Goal: Check status: Check status

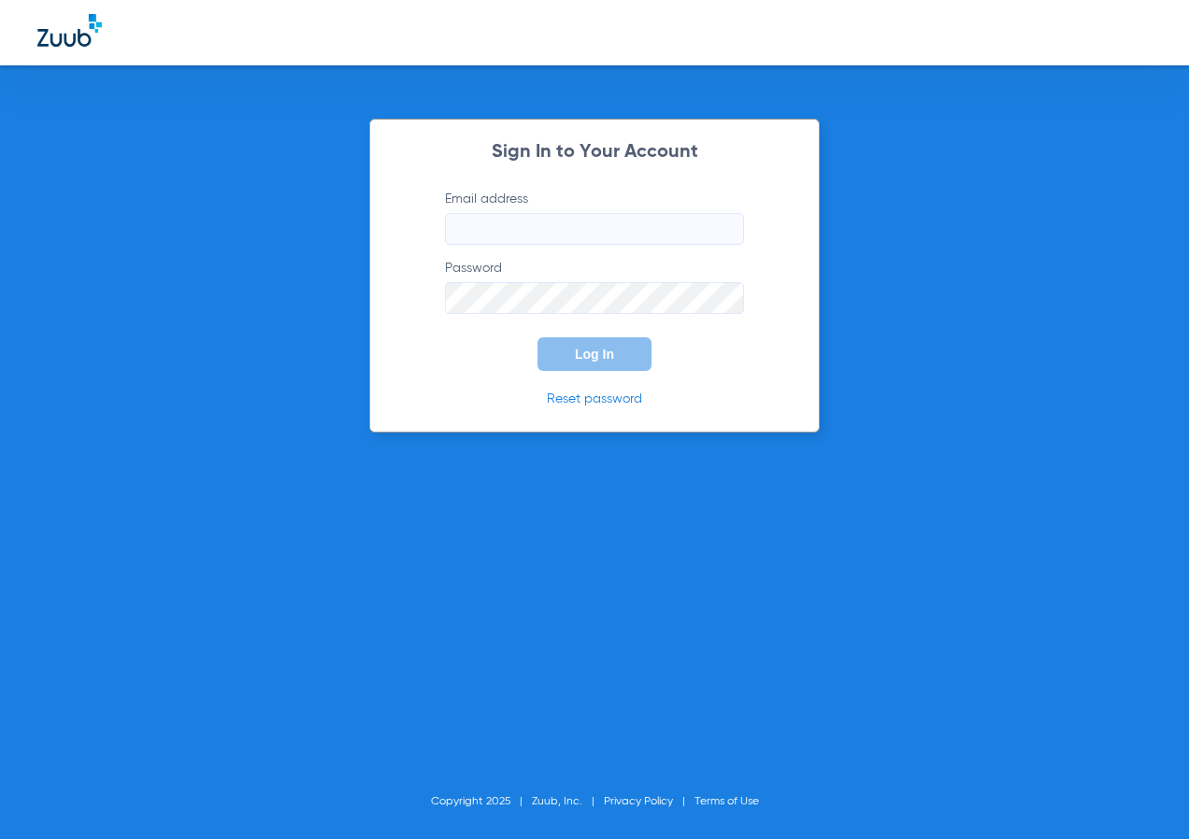
type input "[EMAIL_ADDRESS][DOMAIN_NAME]"
click at [579, 358] on span "Log In" at bounding box center [594, 354] width 39 height 15
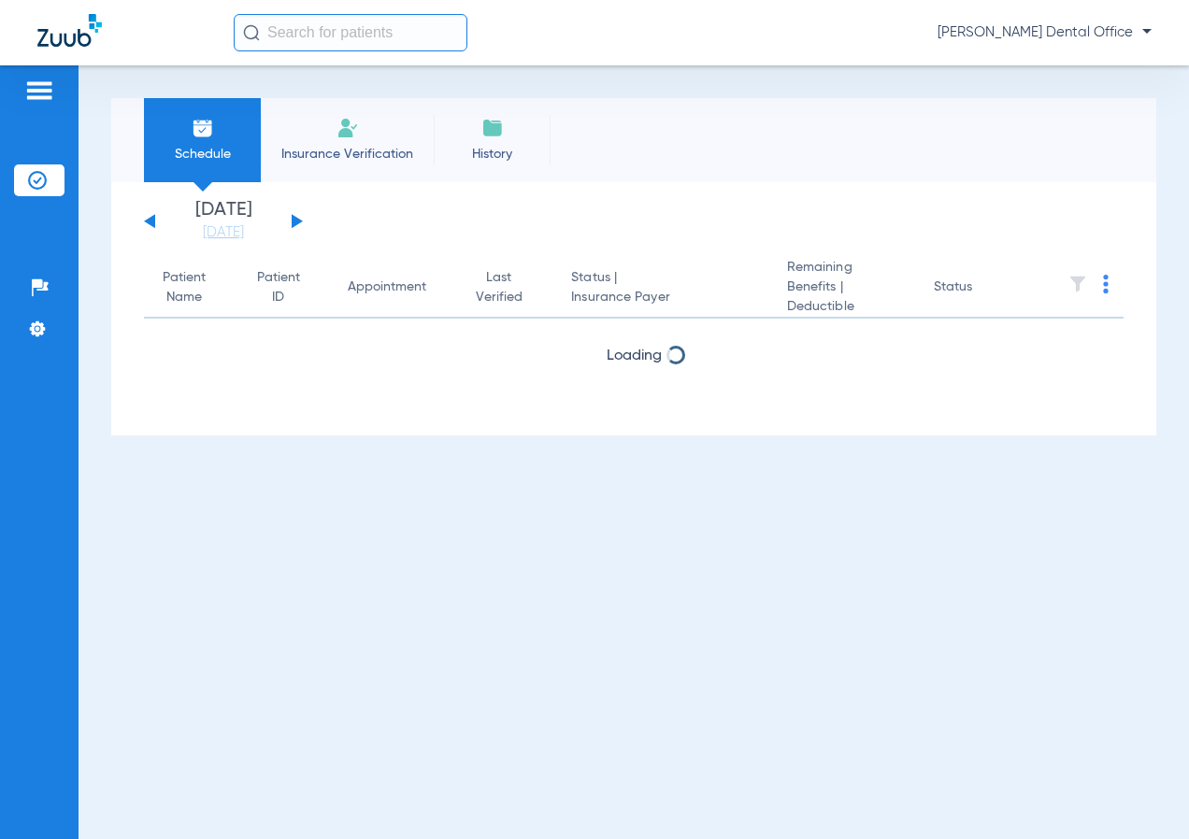
click at [282, 39] on input "text" at bounding box center [351, 32] width 234 height 37
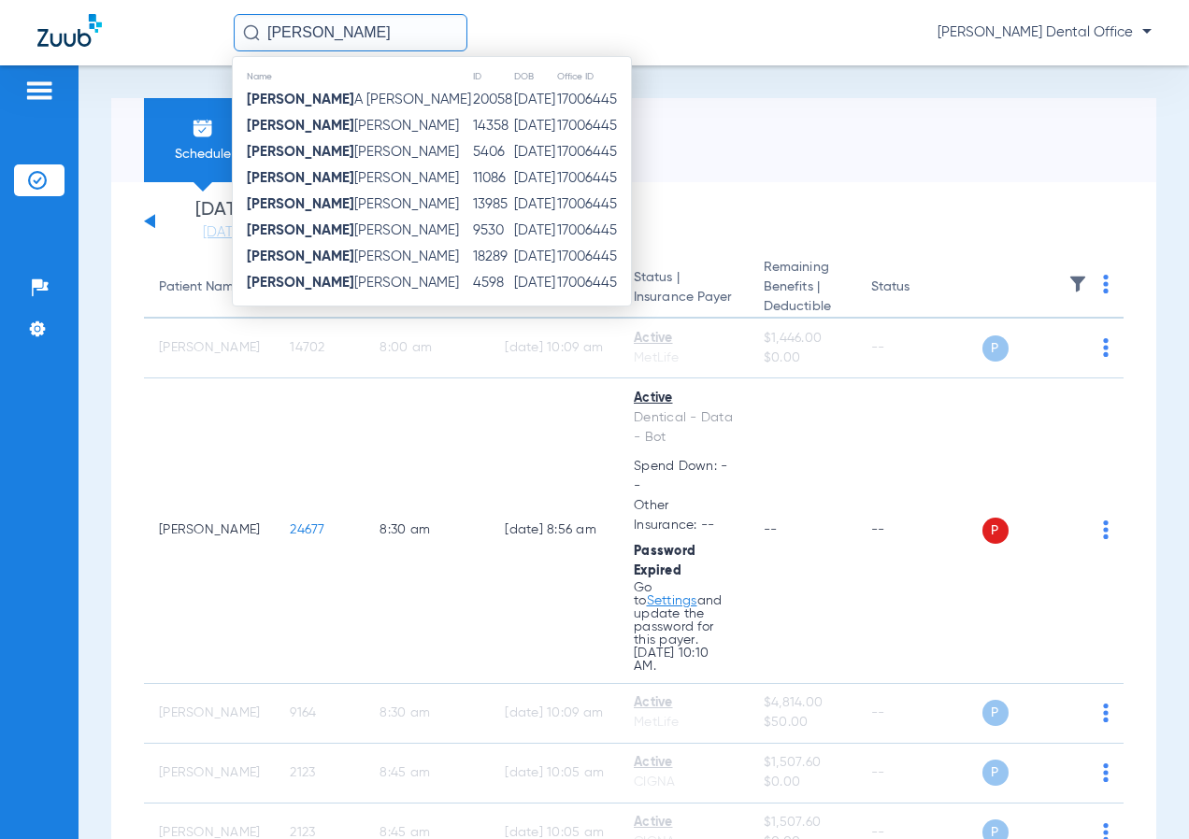
type input "[PERSON_NAME]"
click at [347, 107] on span "[PERSON_NAME] [PERSON_NAME]" at bounding box center [359, 100] width 224 height 14
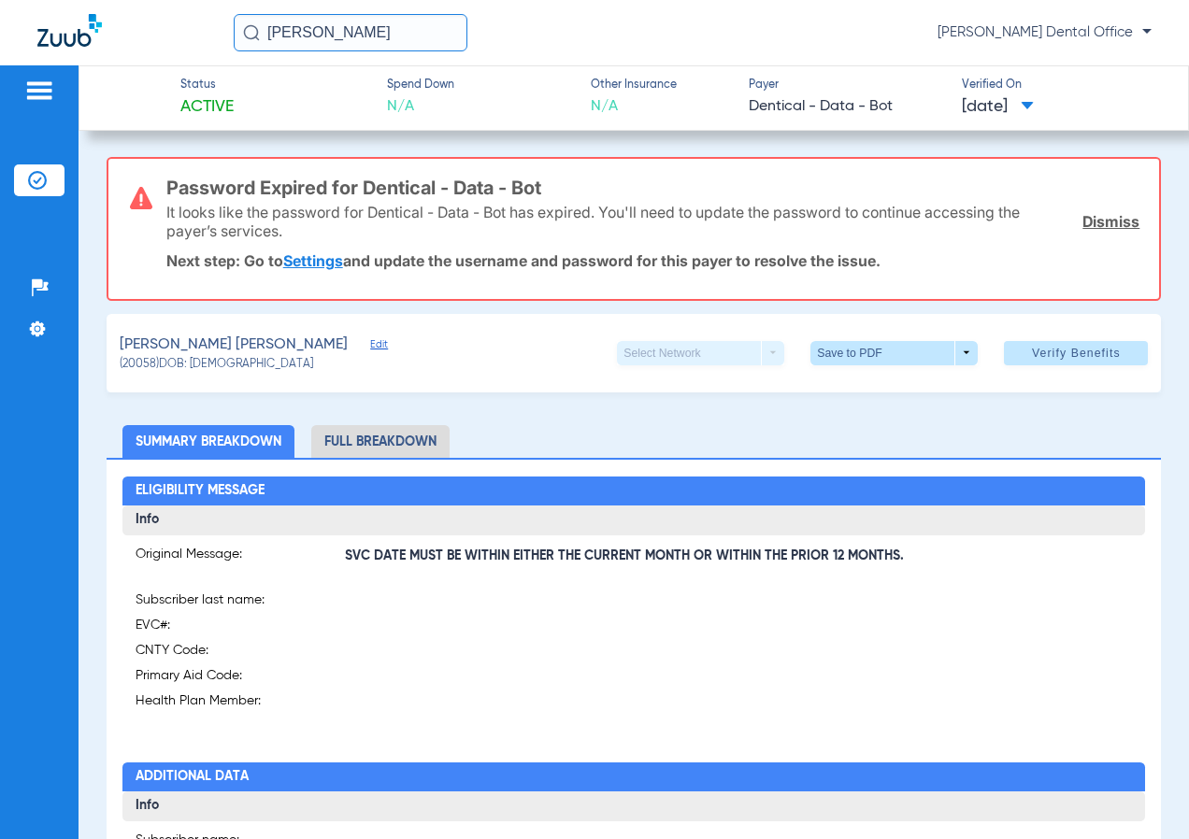
click at [1094, 221] on link "Dismiss" at bounding box center [1110, 221] width 57 height 19
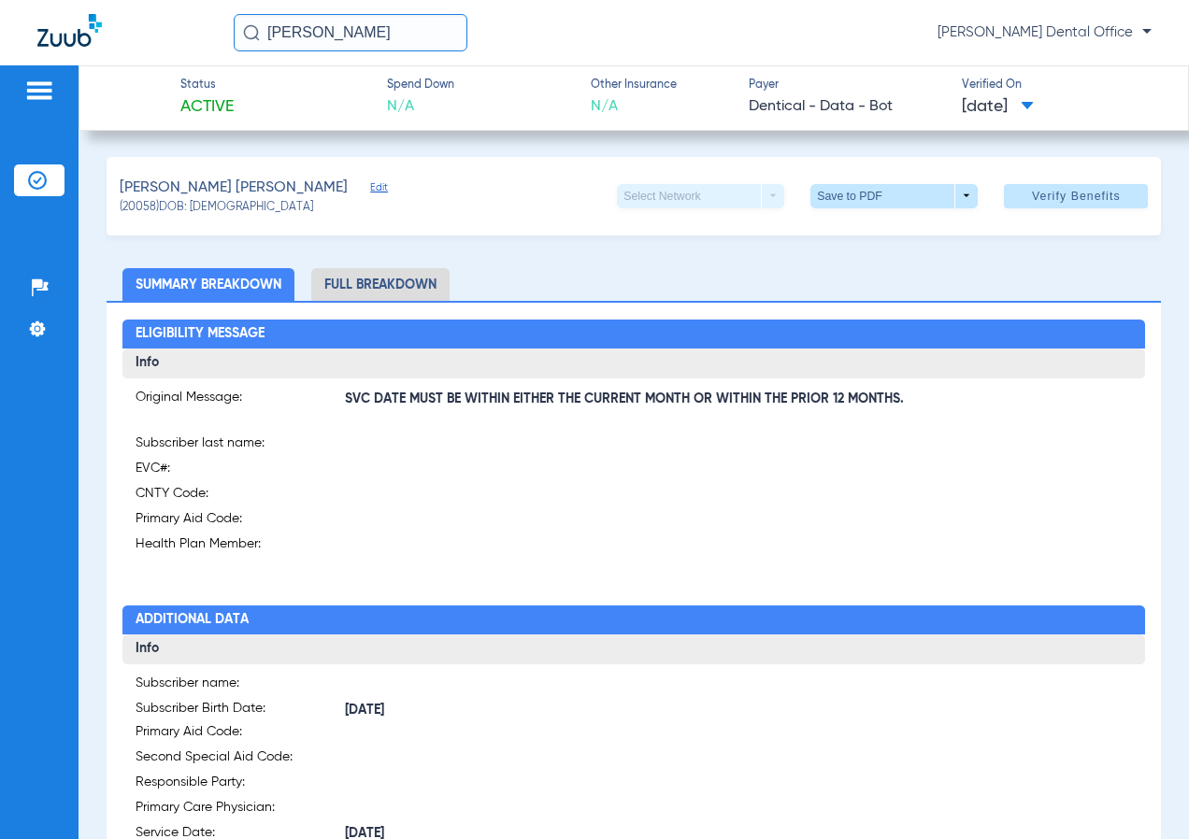
click at [1042, 205] on button "Verify Benefits" at bounding box center [1076, 196] width 144 height 24
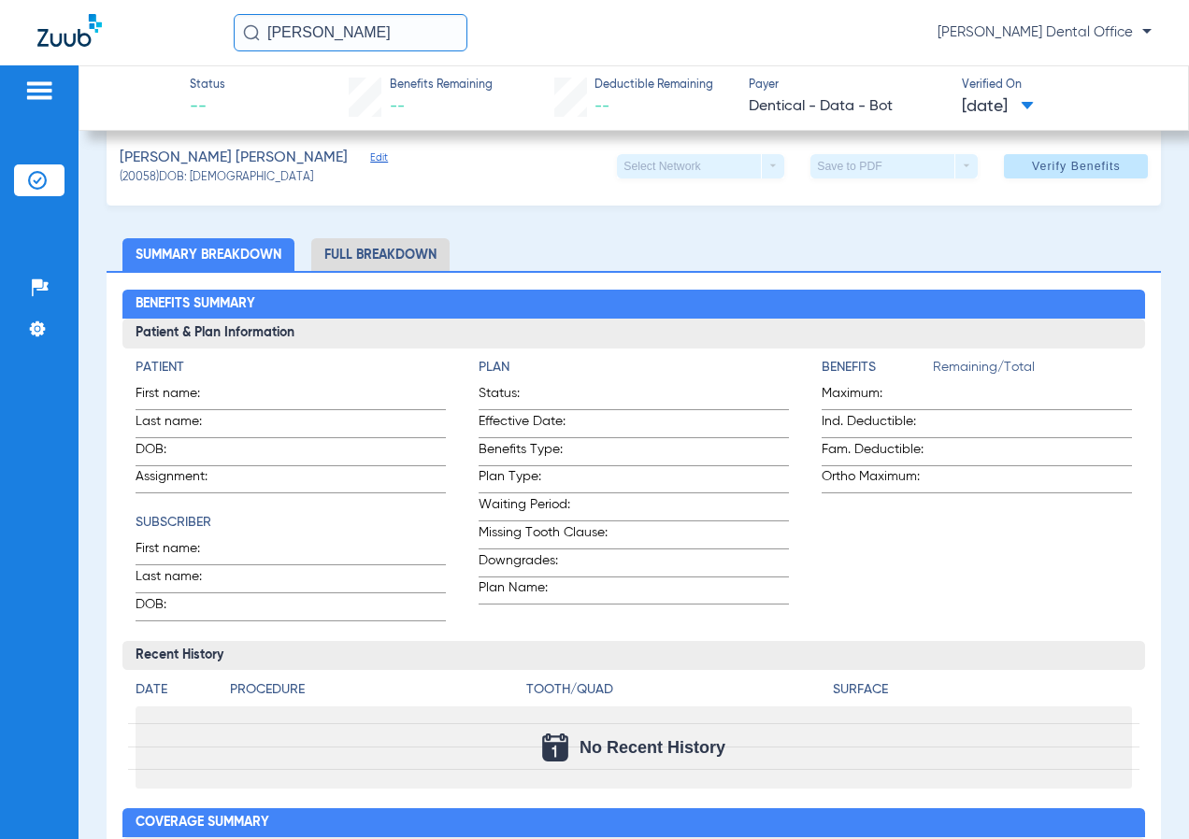
scroll to position [344, 0]
